Goal: Book appointment/travel/reservation

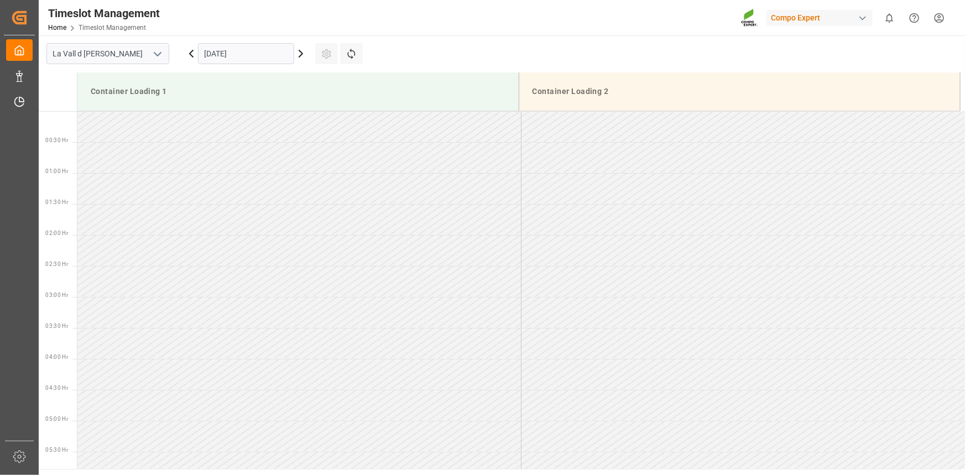
scroll to position [612, 0]
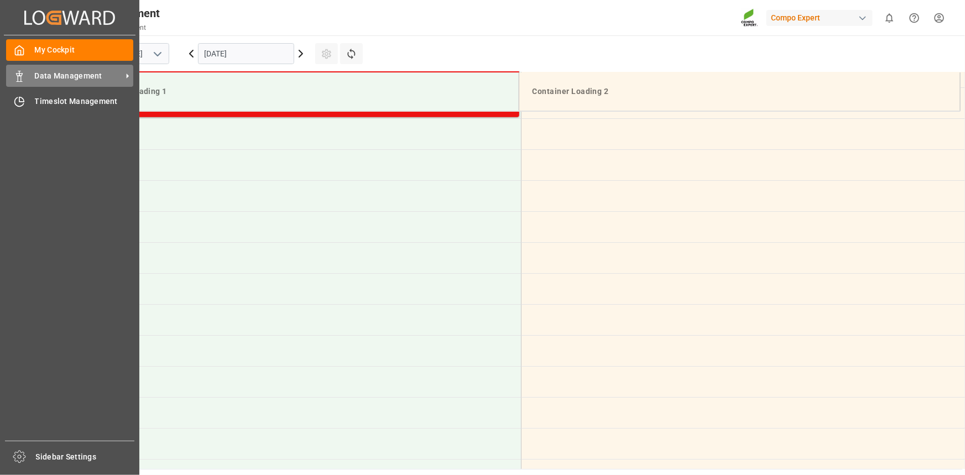
click at [96, 77] on span "Data Management" at bounding box center [78, 76] width 87 height 12
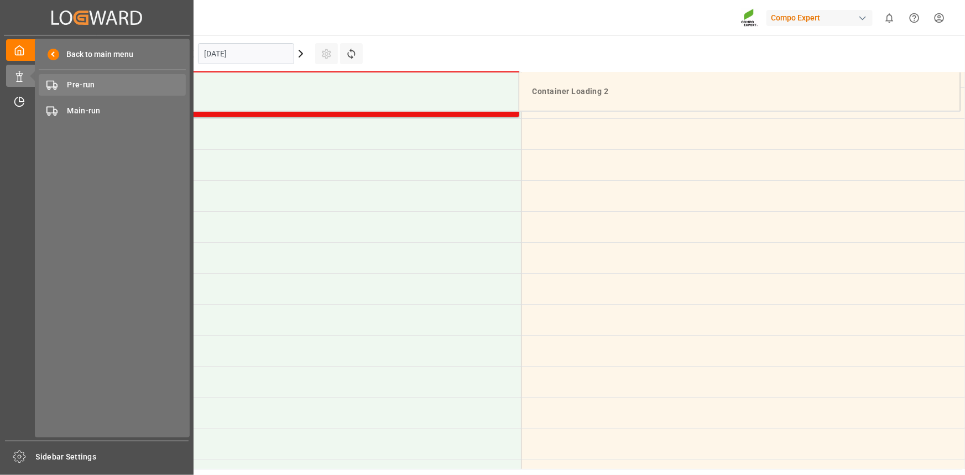
click at [151, 83] on span "Pre-run" at bounding box center [126, 85] width 119 height 12
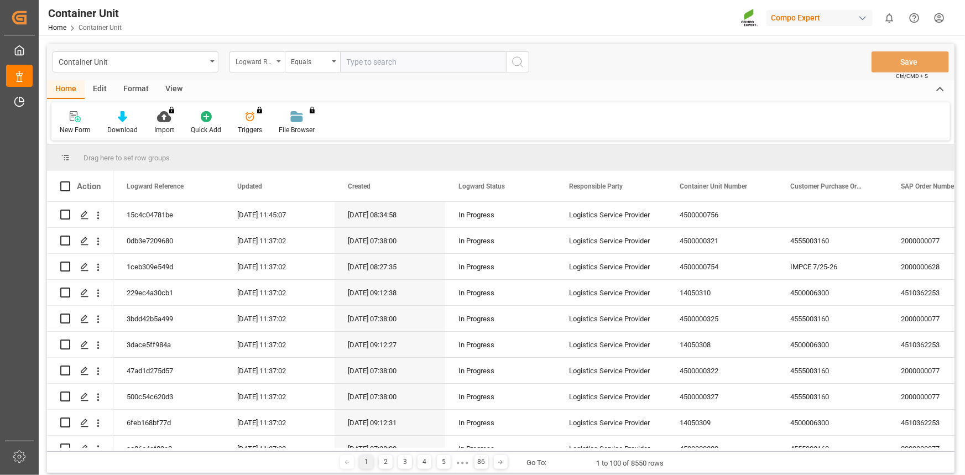
click at [263, 64] on div "Logward Reference" at bounding box center [254, 60] width 38 height 13
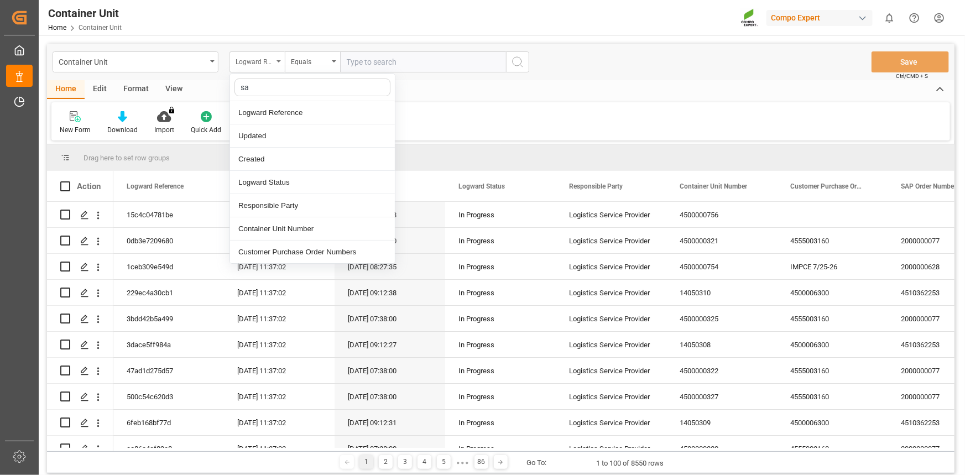
type input "sap"
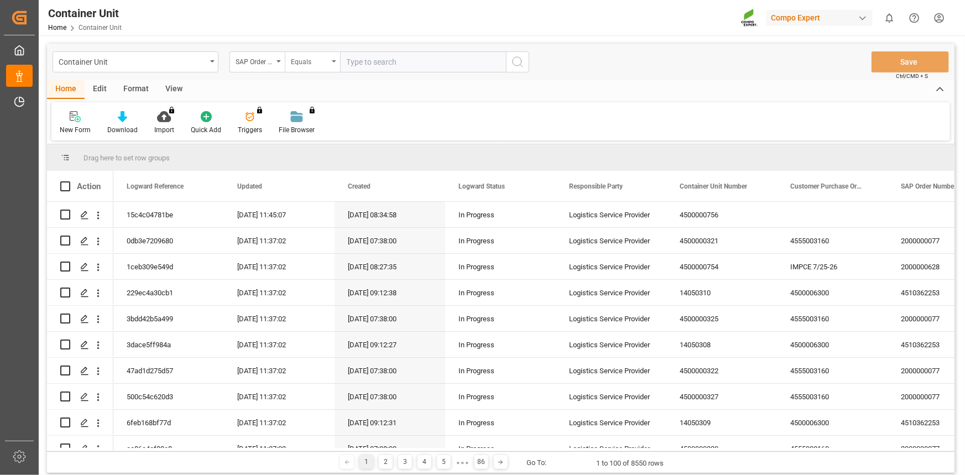
click at [291, 55] on div "Equals" at bounding box center [310, 60] width 38 height 13
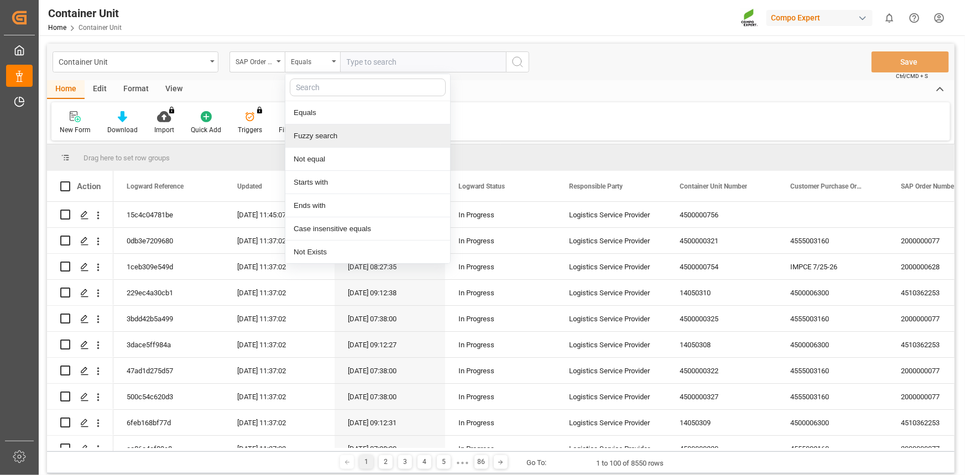
click at [312, 133] on div "Fuzzy search" at bounding box center [367, 135] width 165 height 23
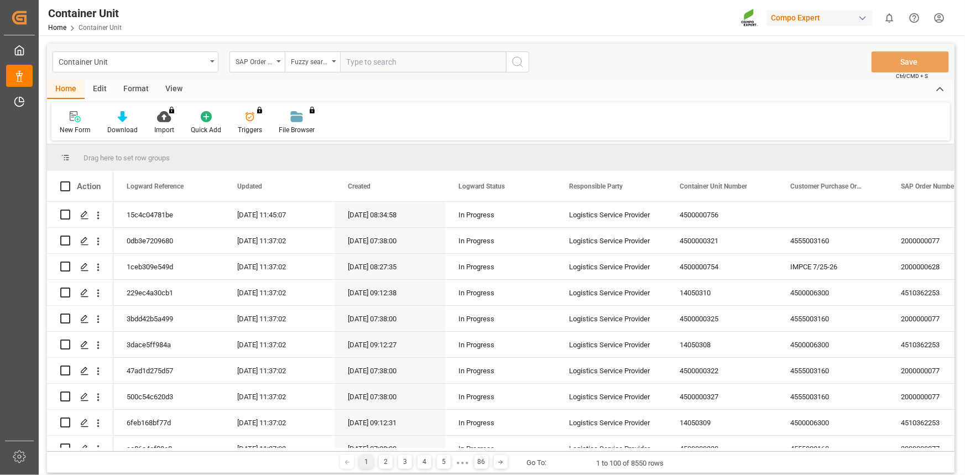
click at [354, 86] on div "Home Edit Format View" at bounding box center [500, 89] width 907 height 19
click at [366, 60] on input "text" at bounding box center [423, 61] width 166 height 21
paste input "4510360569"
type input "4510360569"
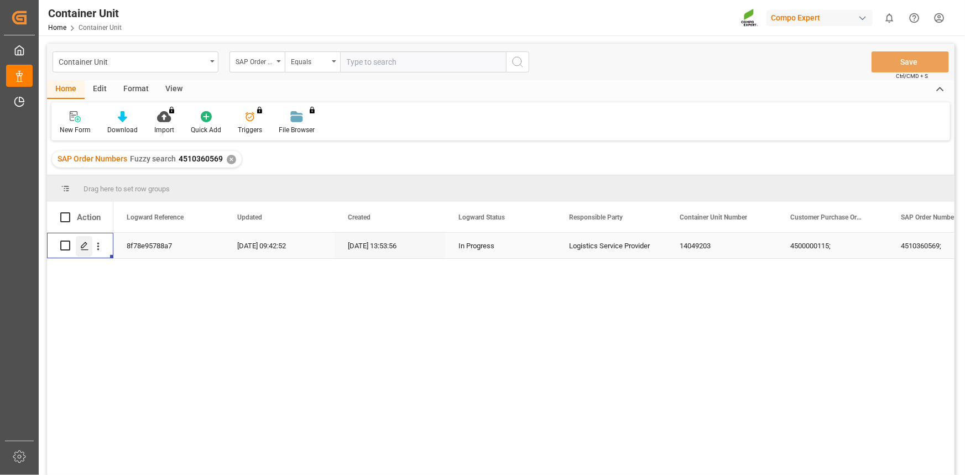
click at [87, 242] on icon "Press SPACE to select this row." at bounding box center [84, 246] width 9 height 9
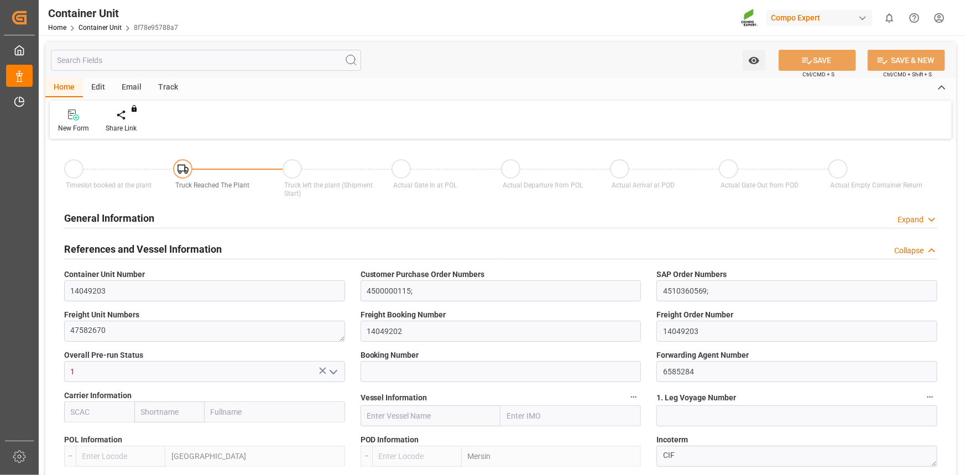
type input "ESVLC"
type input "TRMER"
type input "0"
type input "20"
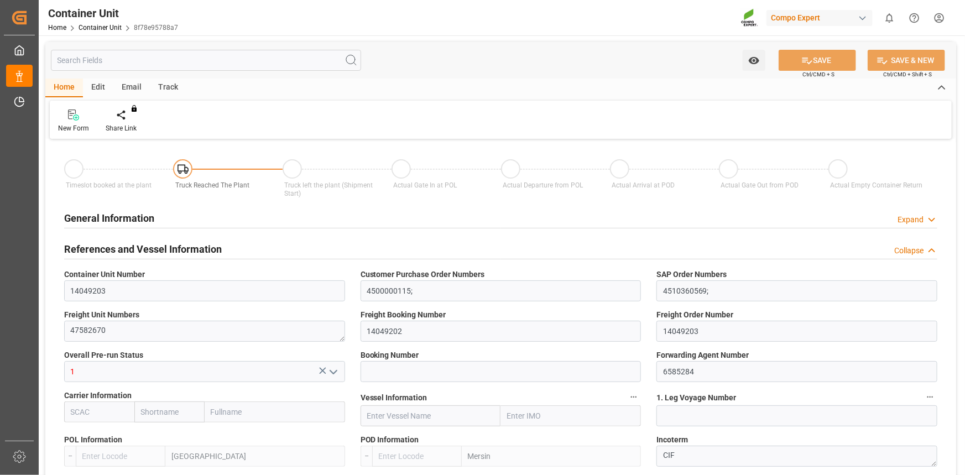
type input "24576"
type input "[DATE] 13:53"
type input "[DATE] 09:59"
type input "[DATE] 10:43"
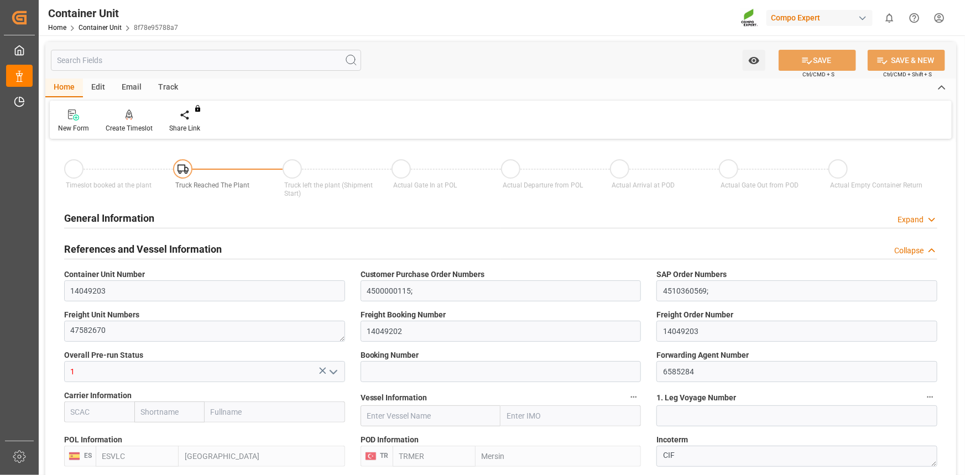
type input "[DATE] 11:20"
type input "[DATE]"
click at [116, 120] on div at bounding box center [129, 115] width 47 height 12
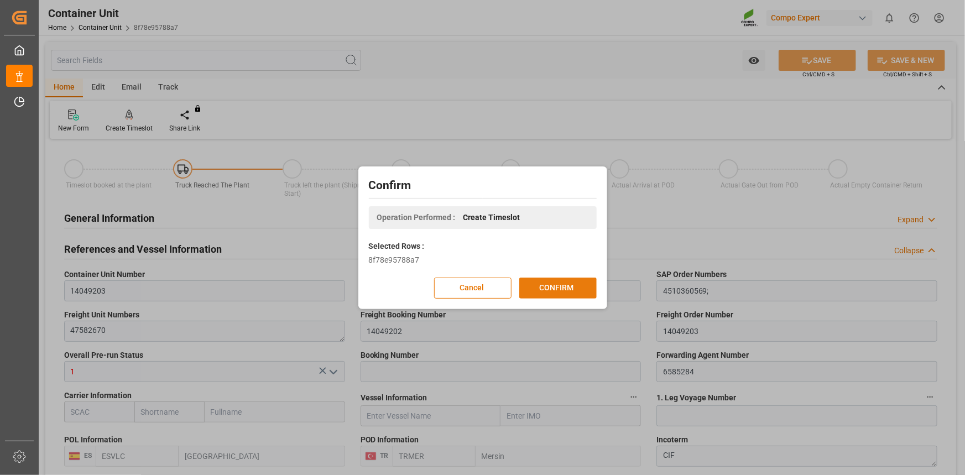
click at [560, 288] on button "CONFIRM" at bounding box center [557, 287] width 77 height 21
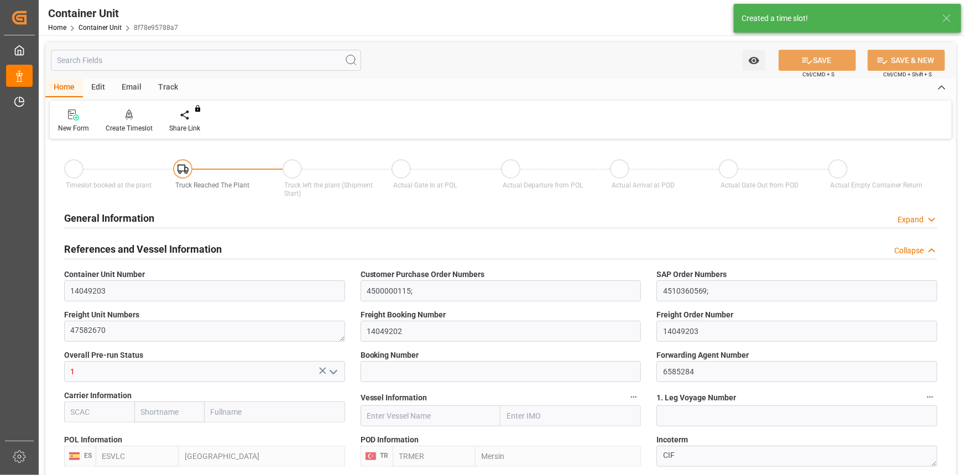
type input "ESVLC"
type input "TRMER"
type input "7"
type input "0"
type input "8"
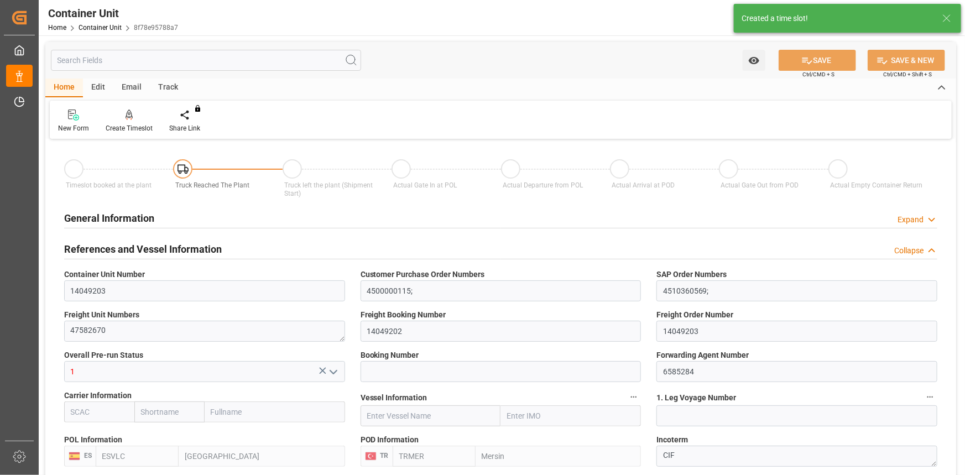
type input "0"
type input "20"
type input "24576"
type input "[DATE] 13:53"
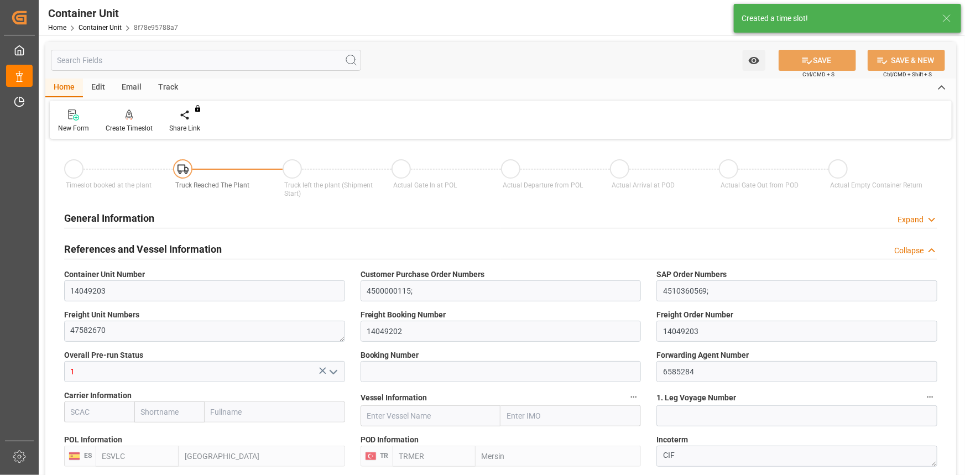
type input "[DATE] 09:59"
type input "[DATE] 10:43"
type input "[DATE] 11:20"
type input "[DATE]"
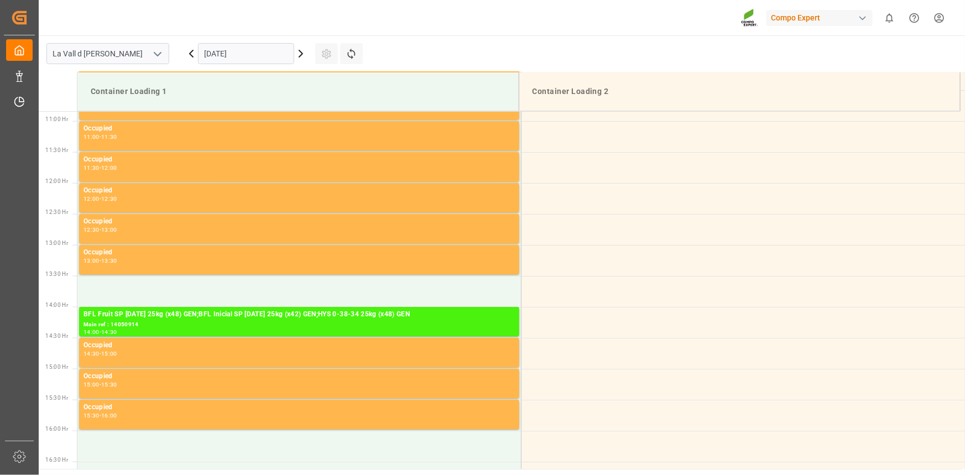
scroll to position [674, 0]
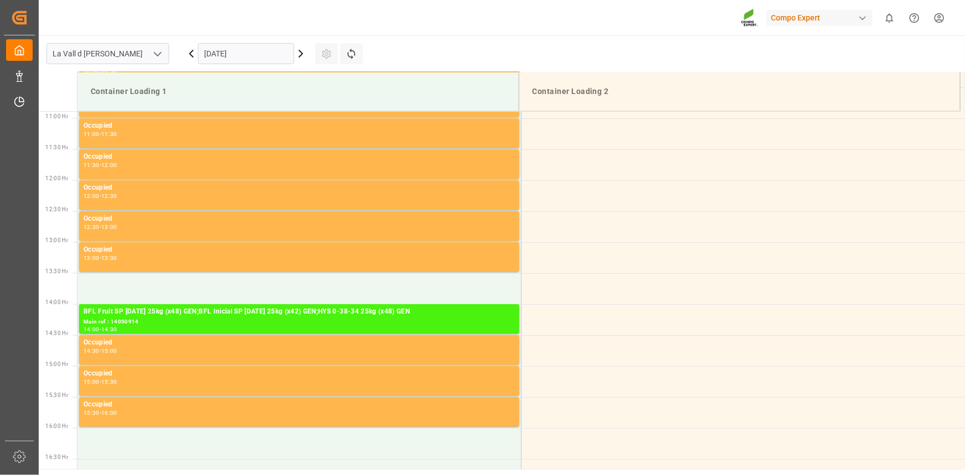
click at [267, 55] on input "24.09.2025" at bounding box center [246, 53] width 96 height 21
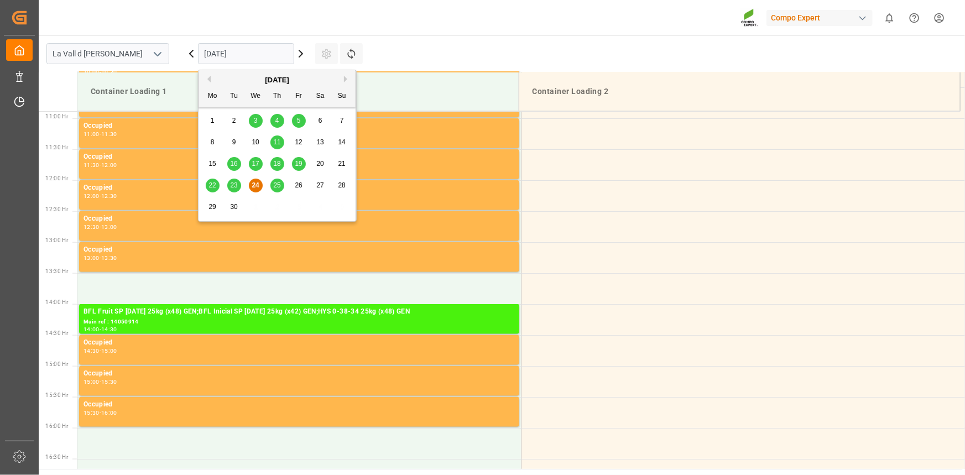
click at [274, 187] on span "25" at bounding box center [276, 185] width 7 height 8
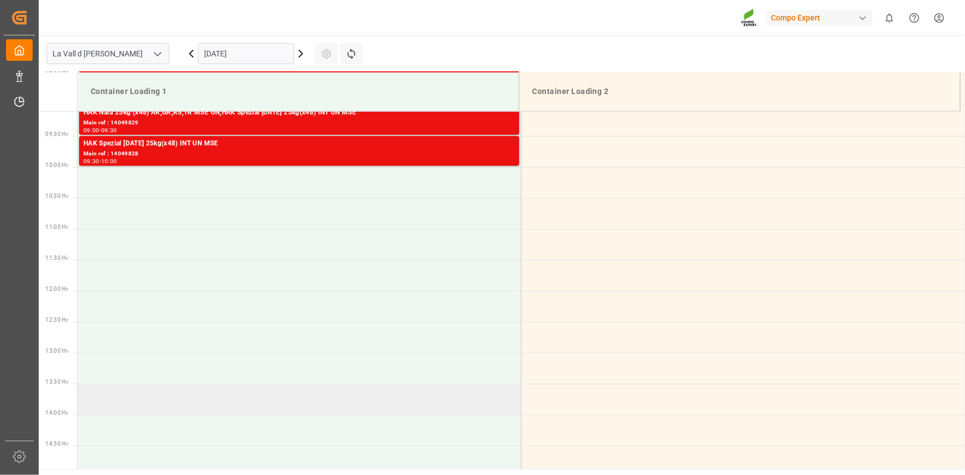
scroll to position [623, 0]
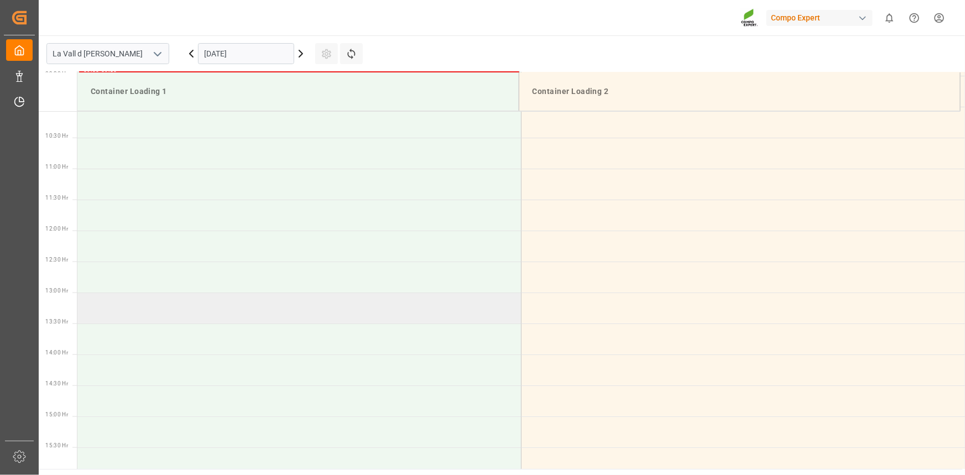
click at [125, 306] on td at bounding box center [298, 307] width 443 height 31
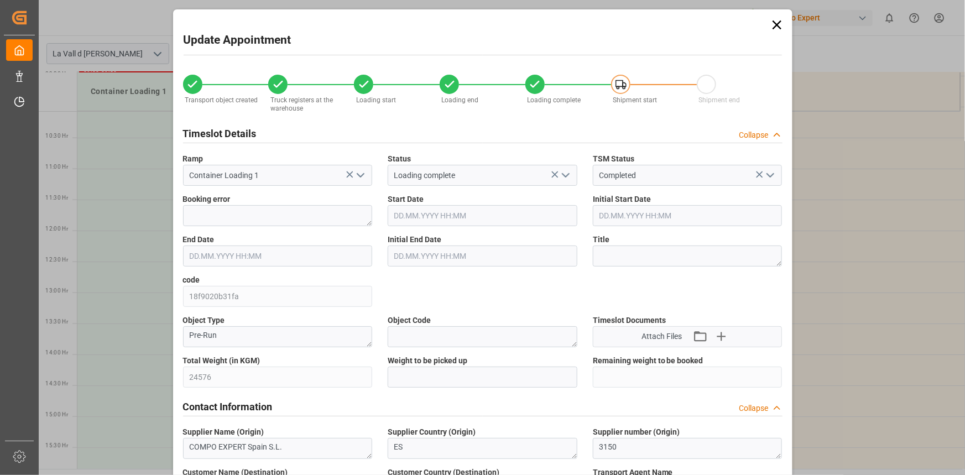
type input "25.09.2025 13:00"
type input "25.09.2025 13:30"
type input "[DATE] 13:53"
type input "[DATE] 09:59"
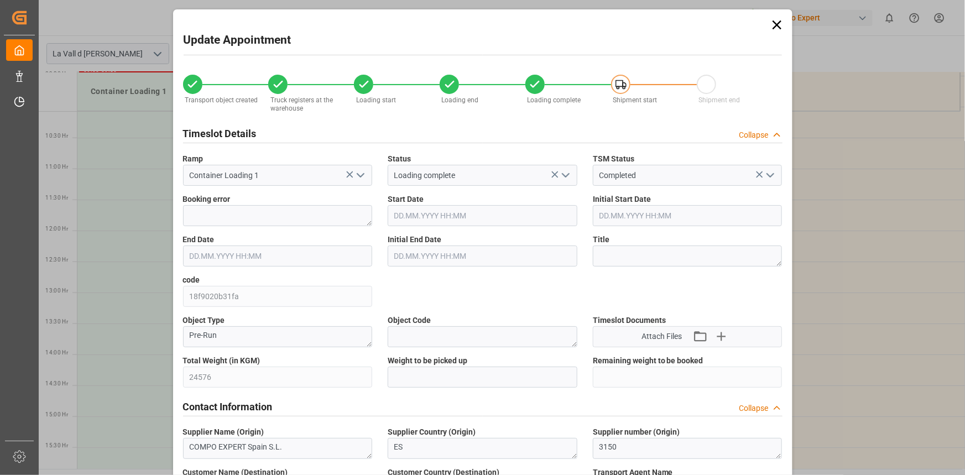
type input "[DATE] 10:43"
type input "[DATE] 11:20"
type input "[DATE] 09:47"
click at [431, 364] on span "Weight to be picked up" at bounding box center [427, 361] width 80 height 12
click at [432, 371] on input "text" at bounding box center [482, 376] width 190 height 21
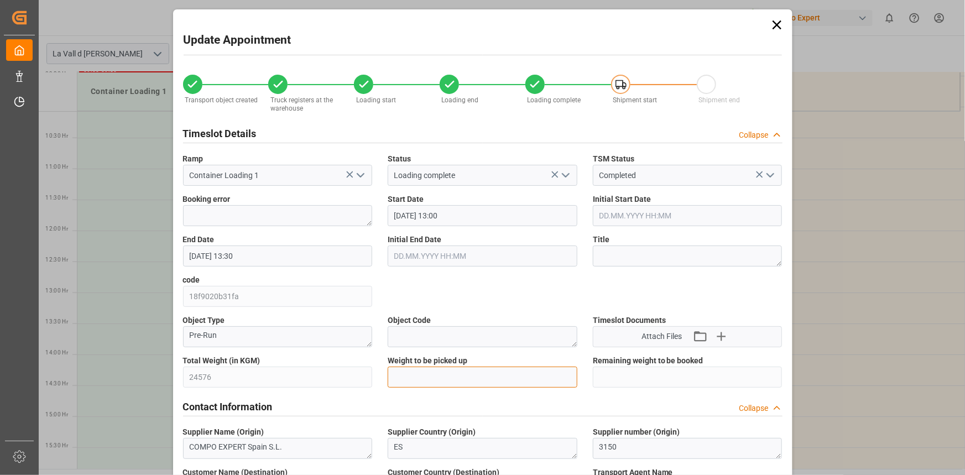
paste input "24576"
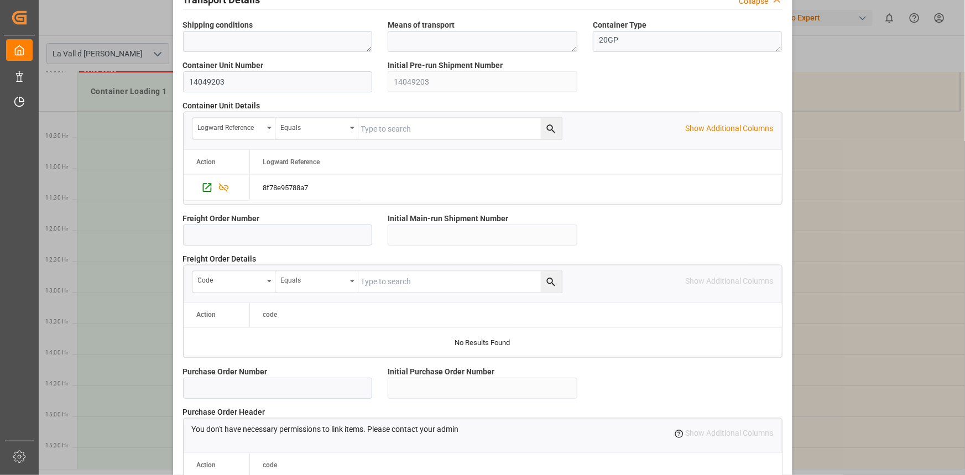
scroll to position [982, 0]
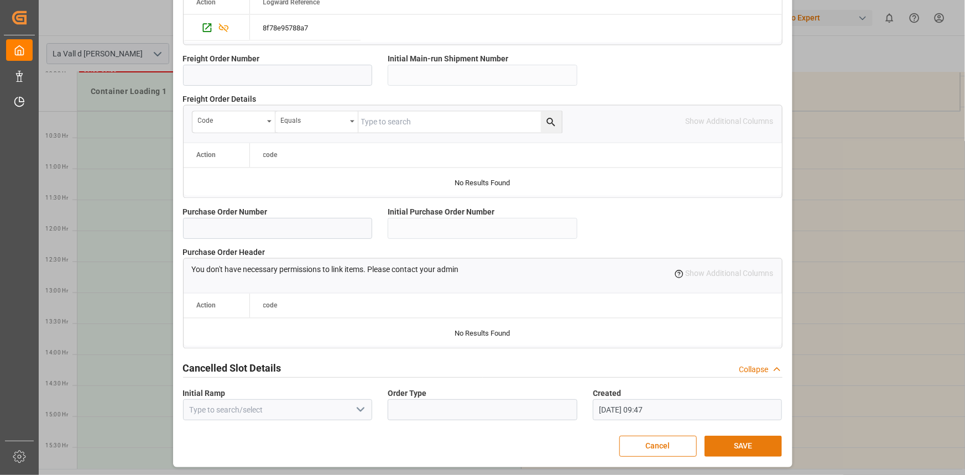
type input "24576"
click at [738, 438] on button "SAVE" at bounding box center [742, 446] width 77 height 21
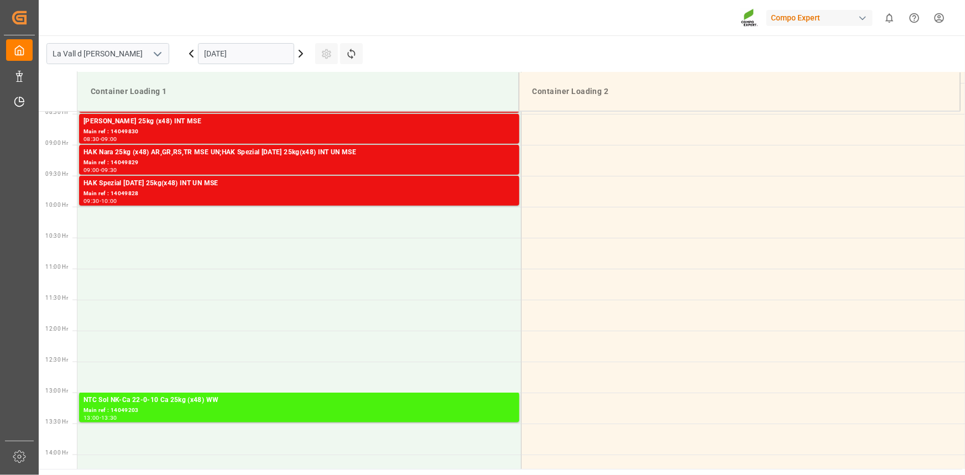
scroll to position [713, 0]
